Goal: Navigation & Orientation: Find specific page/section

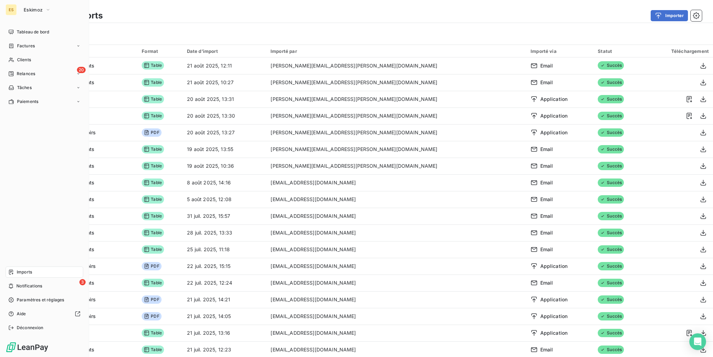
click at [24, 276] on div "Imports" at bounding box center [45, 272] width 78 height 11
click at [22, 272] on span "Imports" at bounding box center [24, 272] width 15 height 6
click at [26, 271] on span "Imports" at bounding box center [24, 272] width 15 height 6
click at [32, 33] on span "Tableau de bord" at bounding box center [33, 32] width 32 height 6
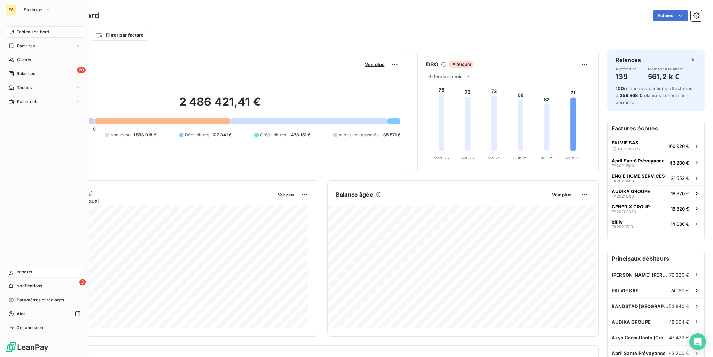
click at [31, 271] on span "Imports" at bounding box center [24, 272] width 15 height 6
